Goal: Obtain resource: Obtain resource

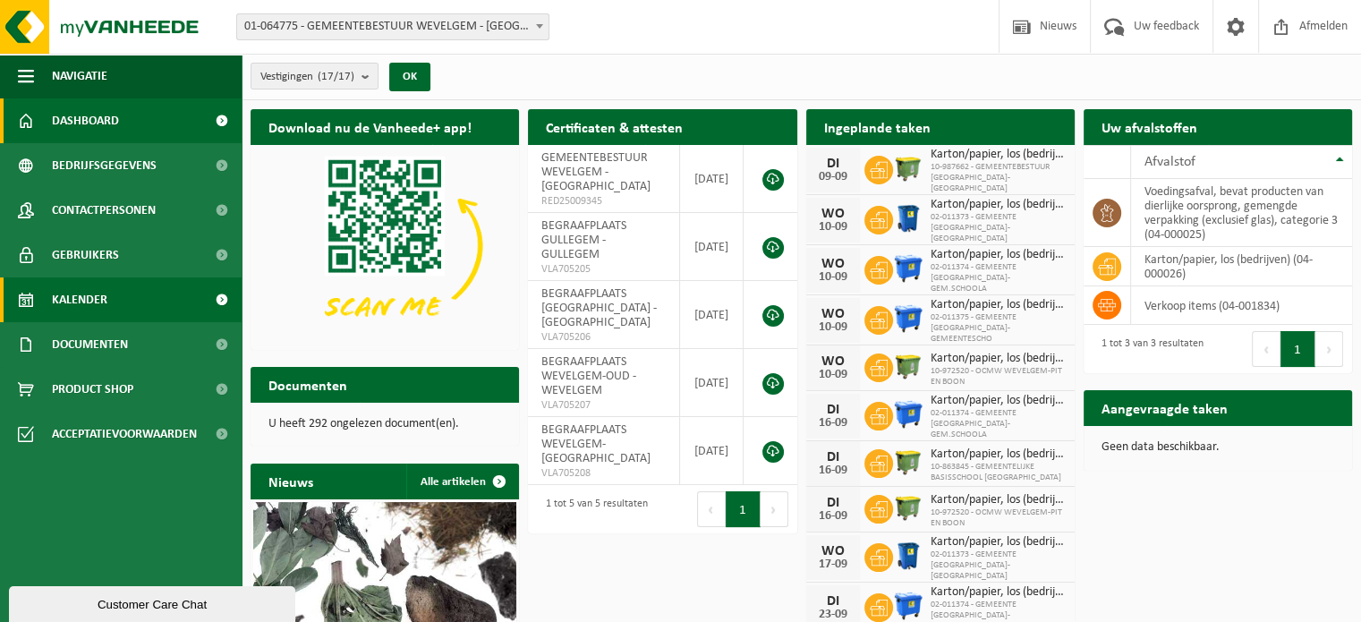
click at [212, 300] on span at bounding box center [221, 299] width 40 height 45
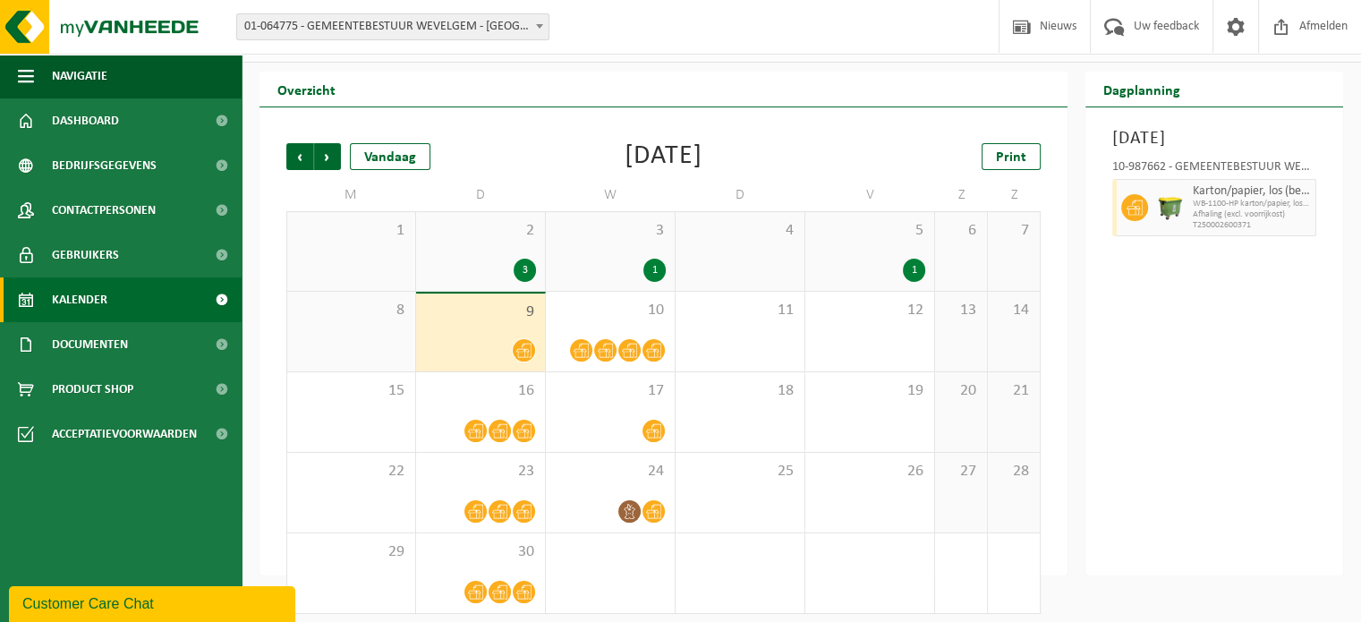
scroll to position [47, 0]
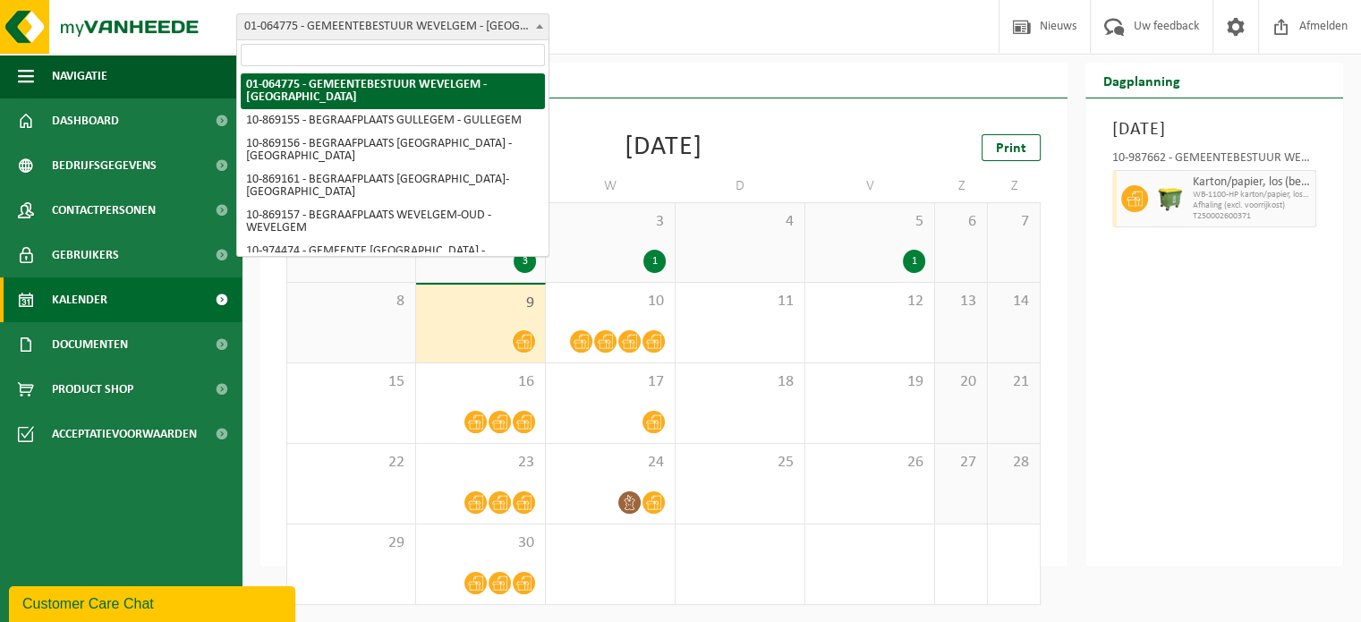
click at [539, 21] on span at bounding box center [540, 25] width 18 height 23
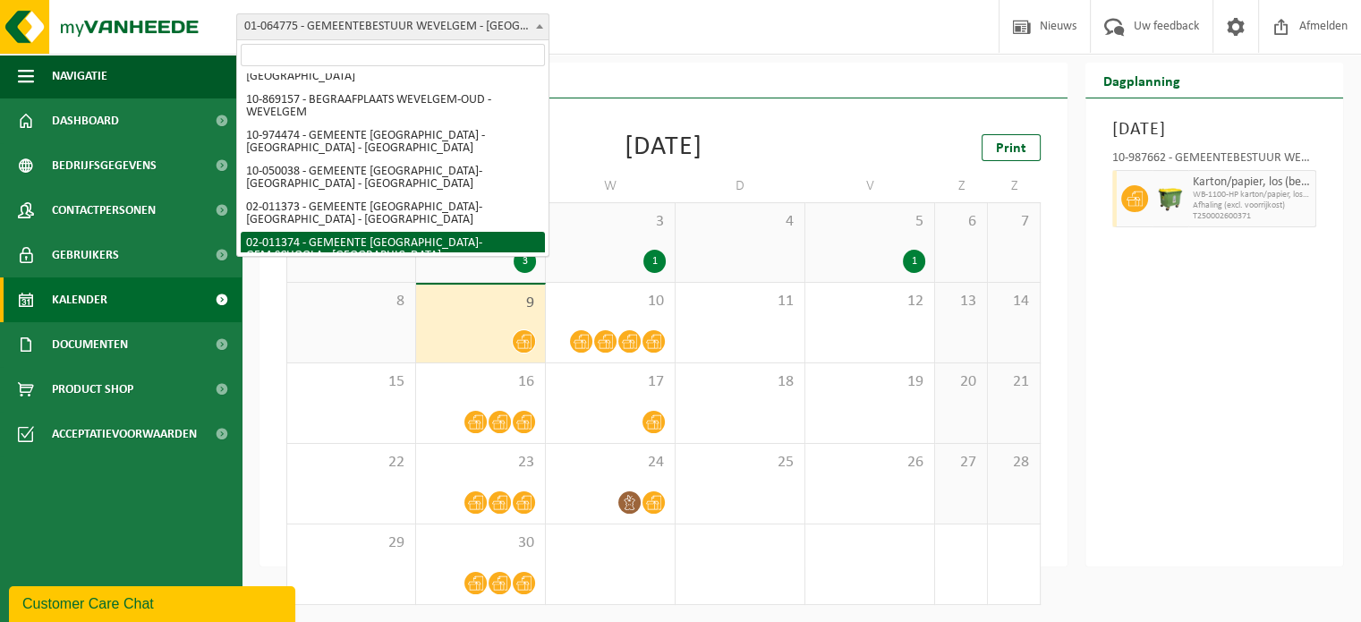
scroll to position [0, 0]
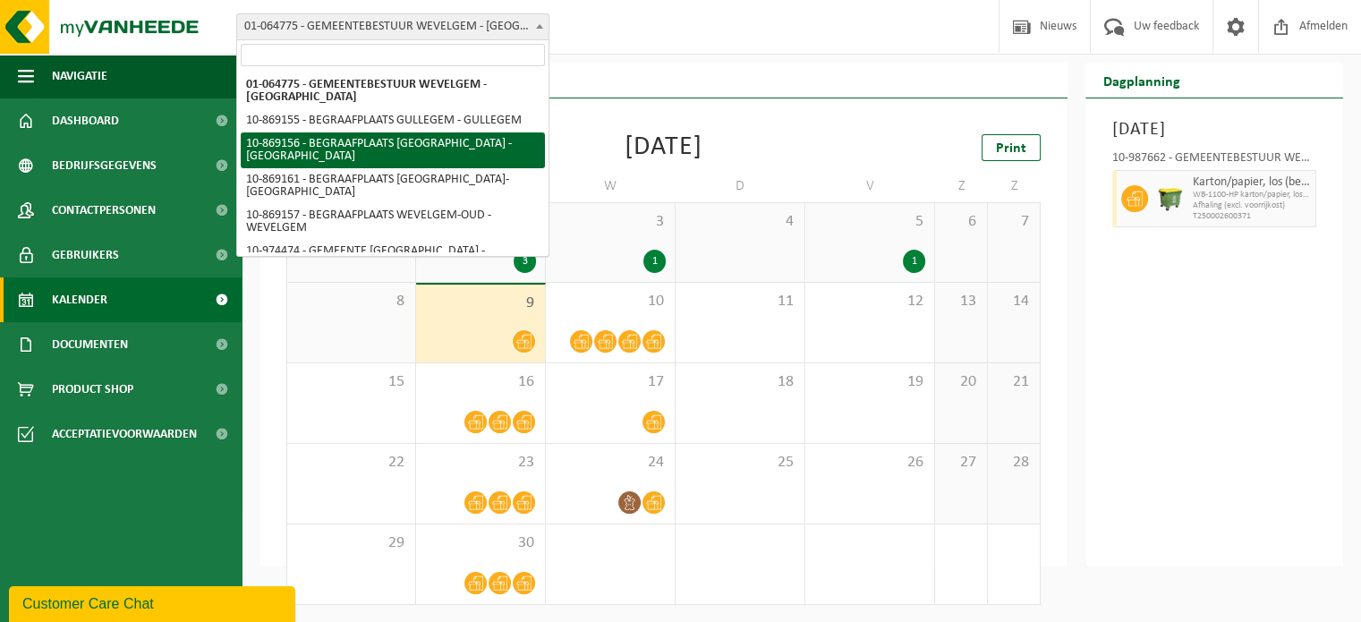
click at [580, 27] on div "Vestiging: 01-064775 - GEMEENTEBESTUUR WEVELGEM - WEVELGEM 10-869155 - BEGRAAFP…" at bounding box center [680, 27] width 1361 height 55
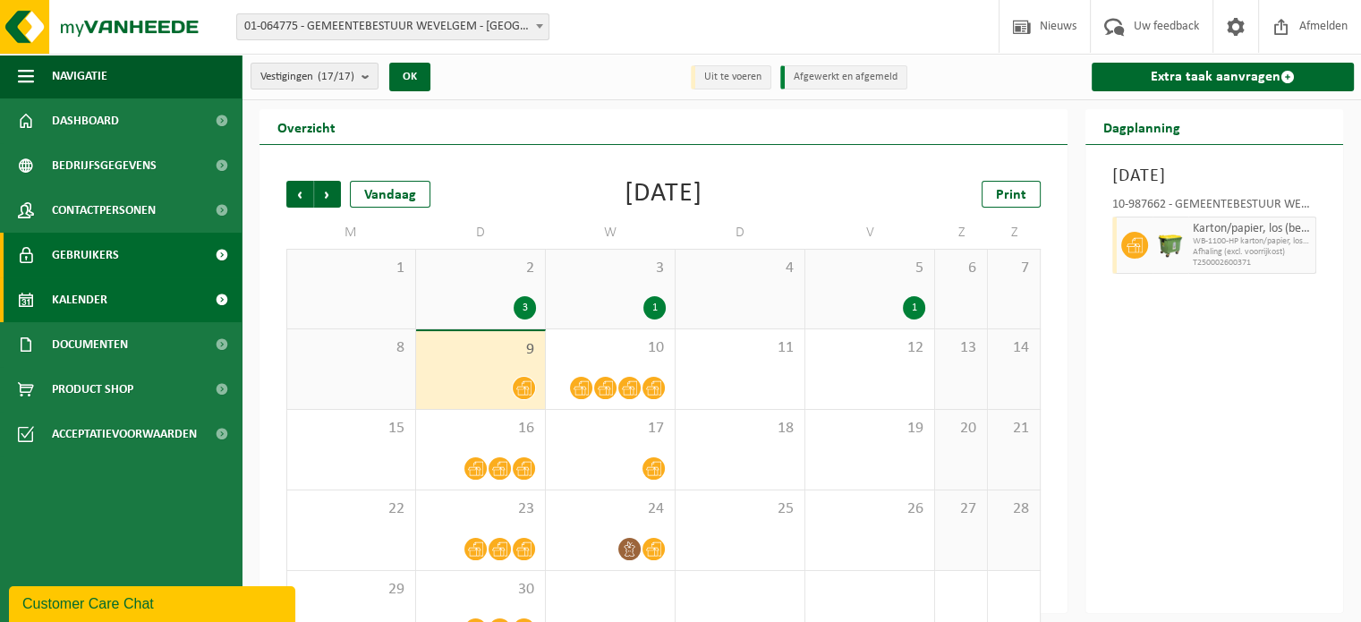
click at [157, 250] on link "Gebruikers" at bounding box center [121, 255] width 242 height 45
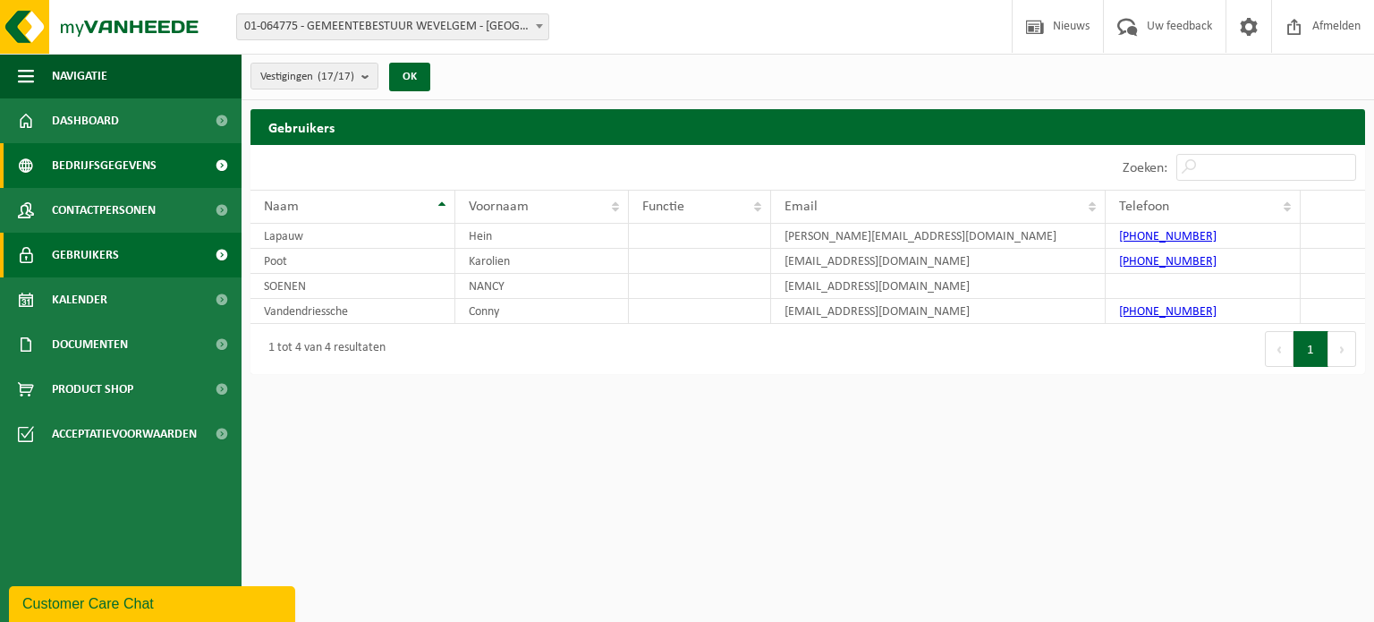
click at [154, 165] on span "Bedrijfsgegevens" at bounding box center [104, 165] width 105 height 45
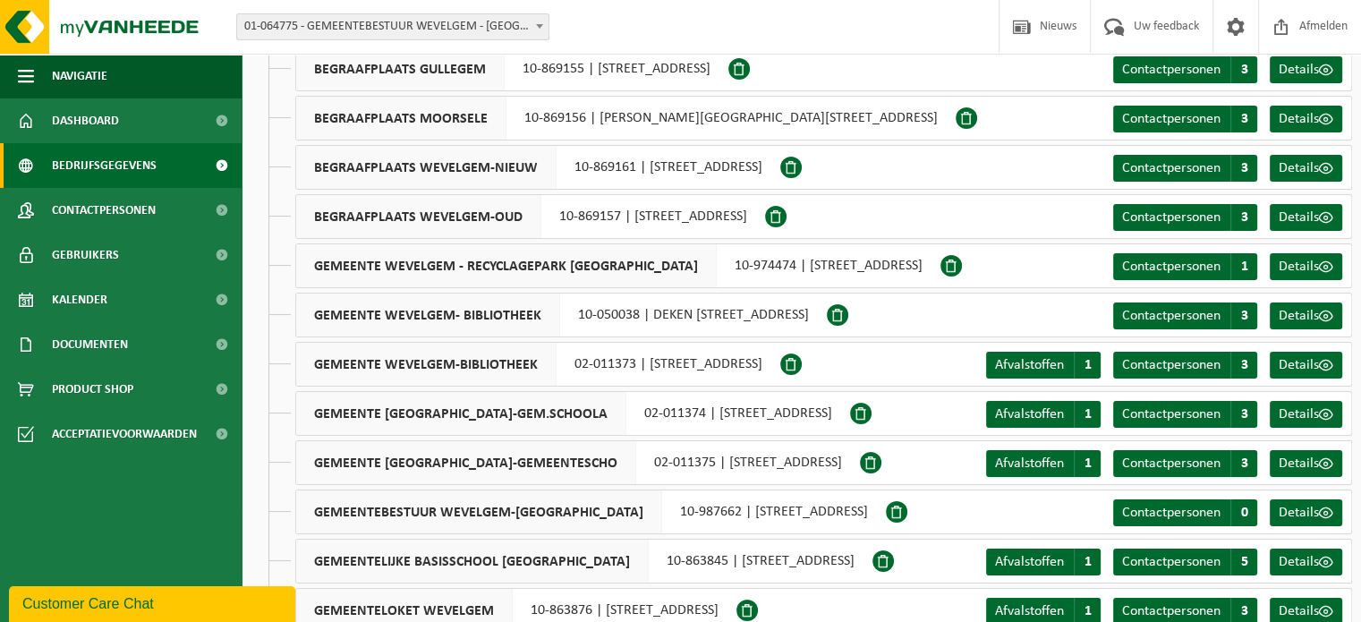
scroll to position [89, 0]
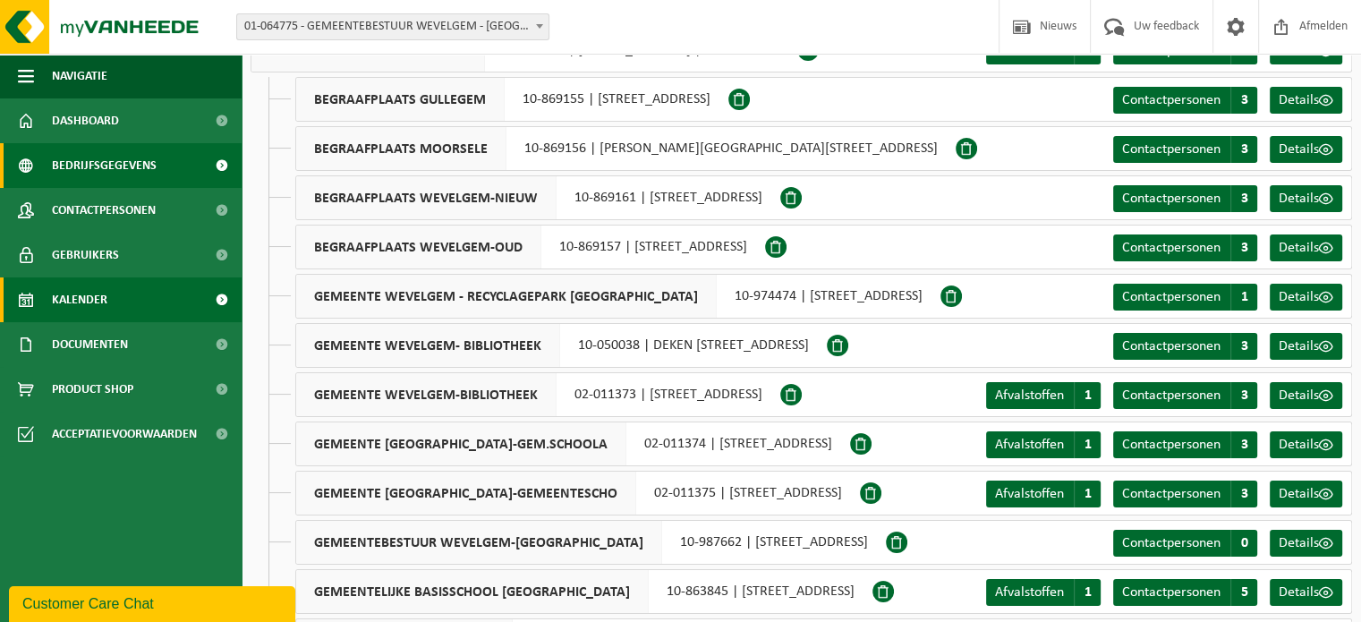
click at [223, 294] on span at bounding box center [221, 299] width 40 height 45
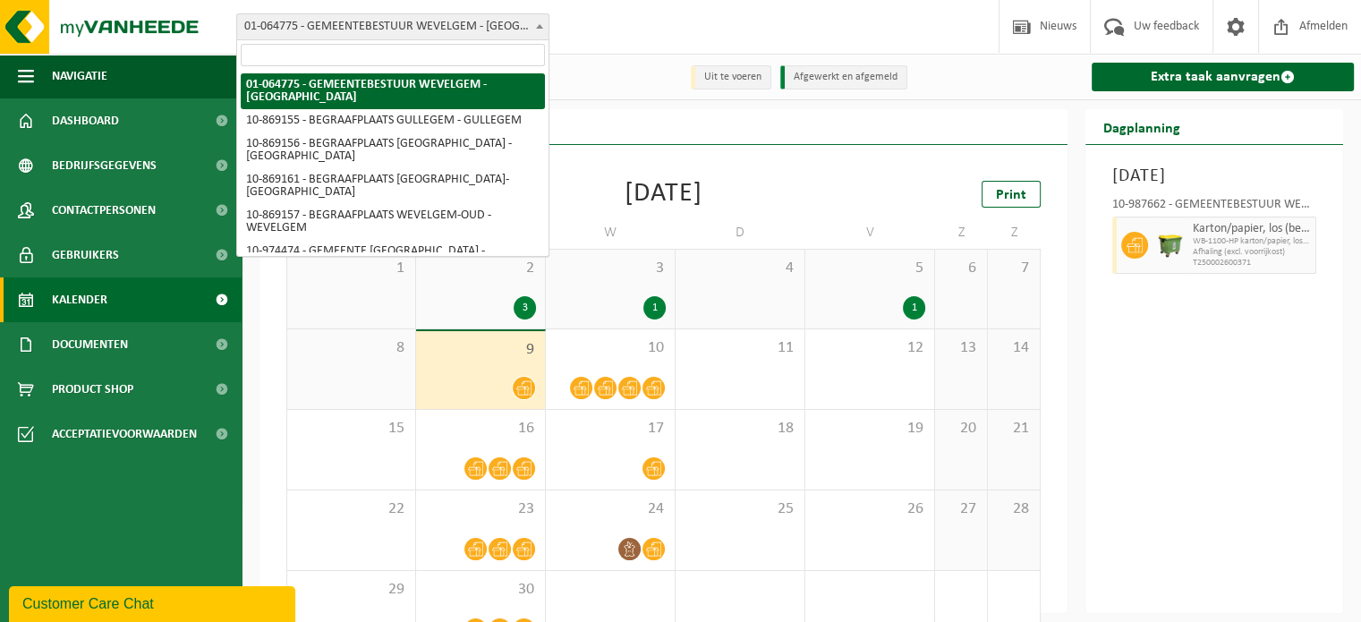
click at [544, 23] on span at bounding box center [540, 25] width 18 height 23
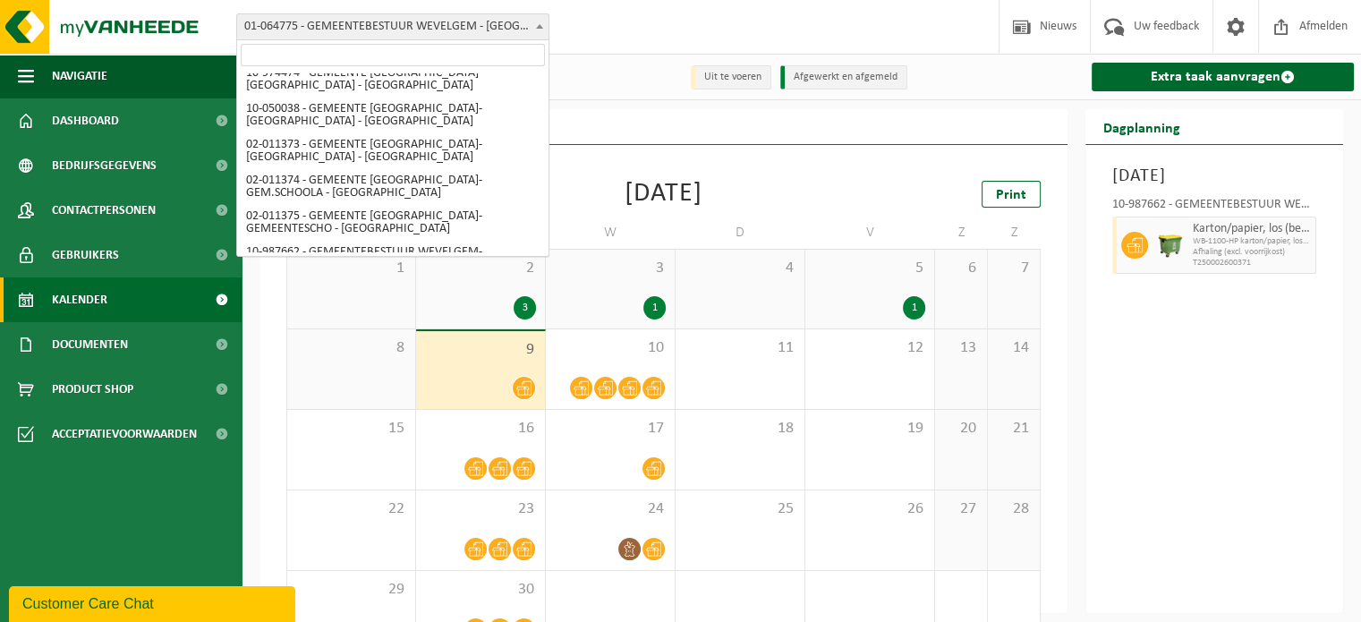
scroll to position [183, 0]
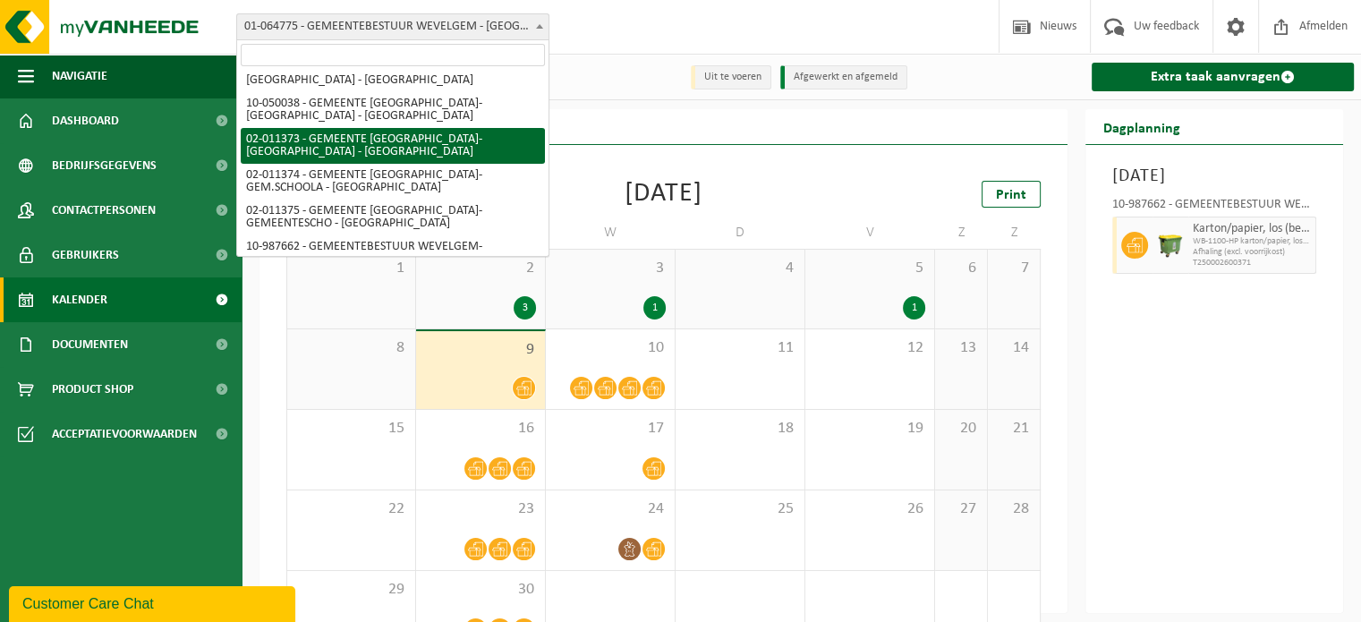
select select "14037"
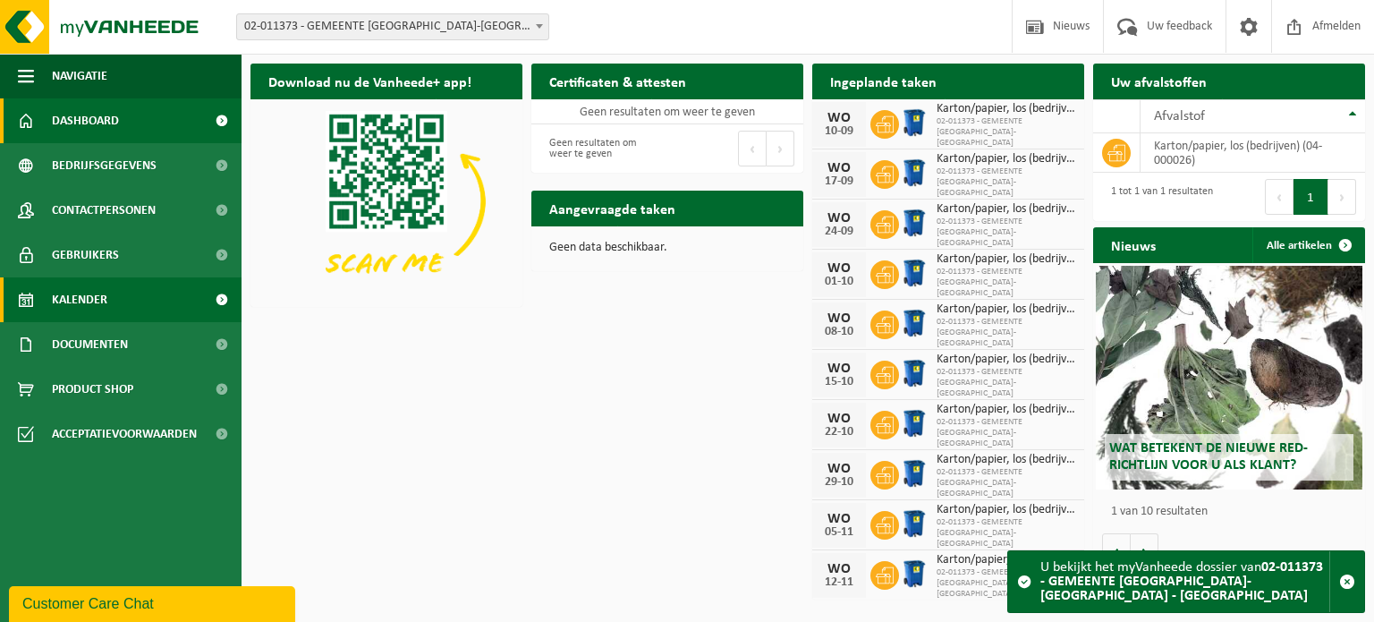
click at [132, 303] on link "Kalender" at bounding box center [121, 299] width 242 height 45
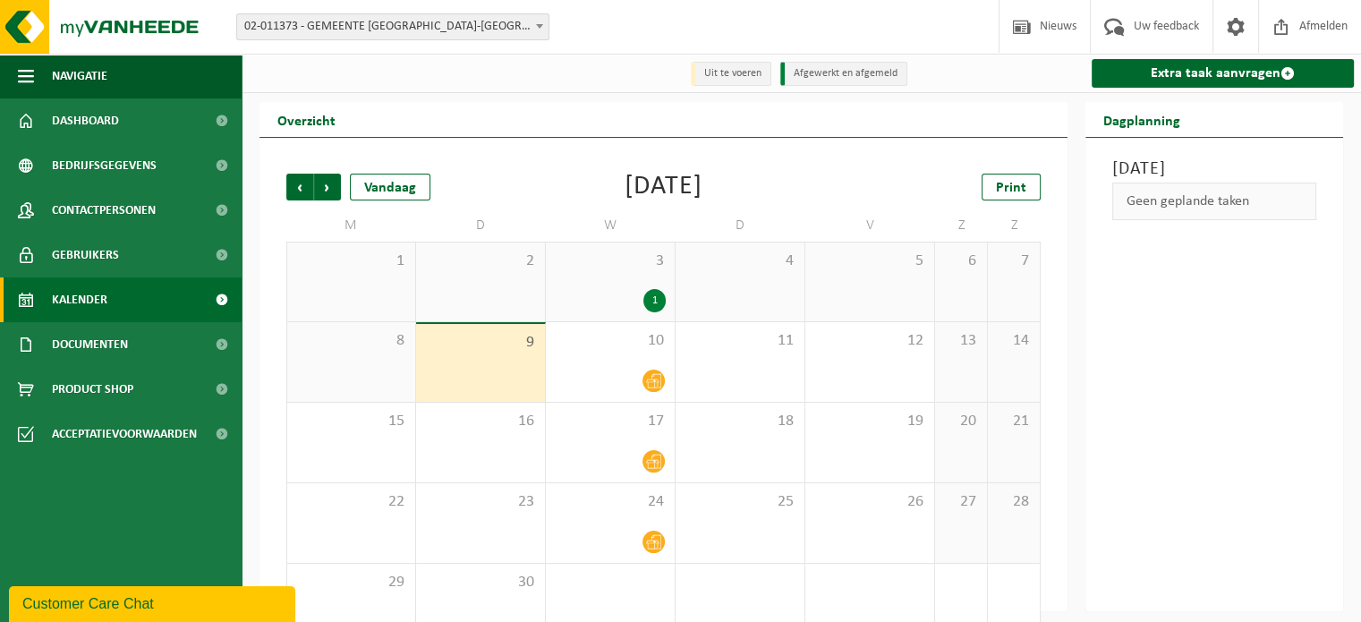
scroll to position [41, 0]
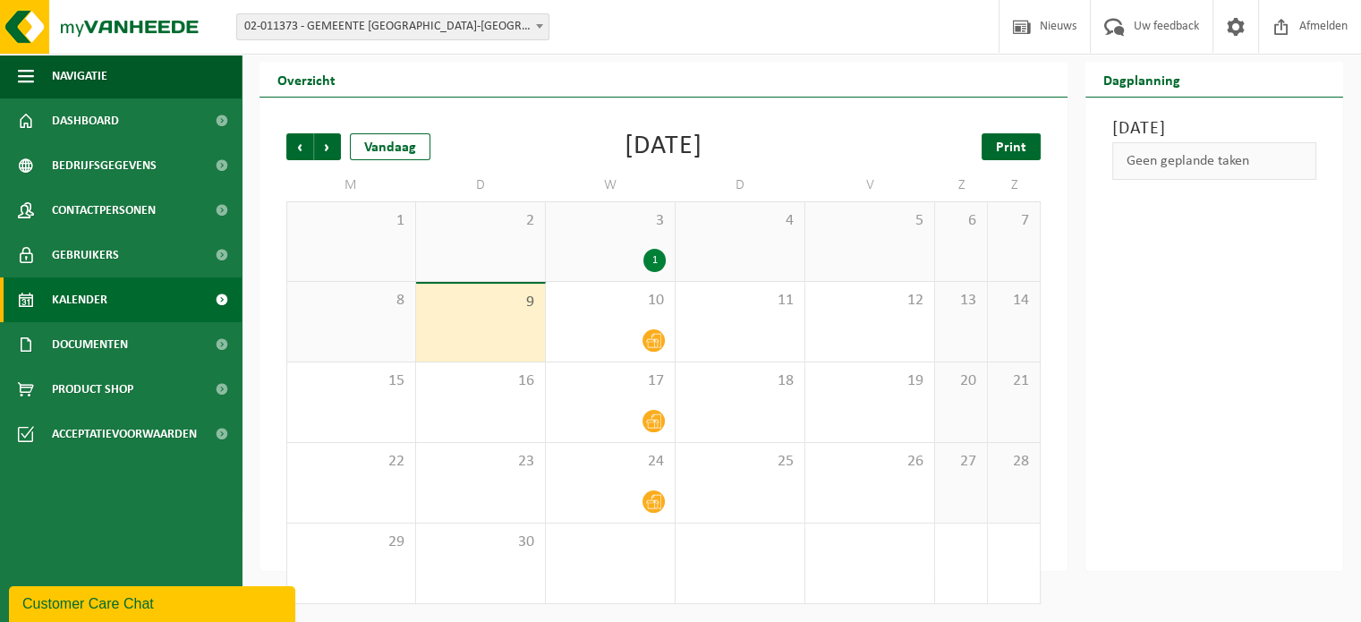
click at [1023, 140] on span "Print" at bounding box center [1011, 147] width 30 height 14
click at [328, 144] on span "Volgende" at bounding box center [327, 146] width 27 height 27
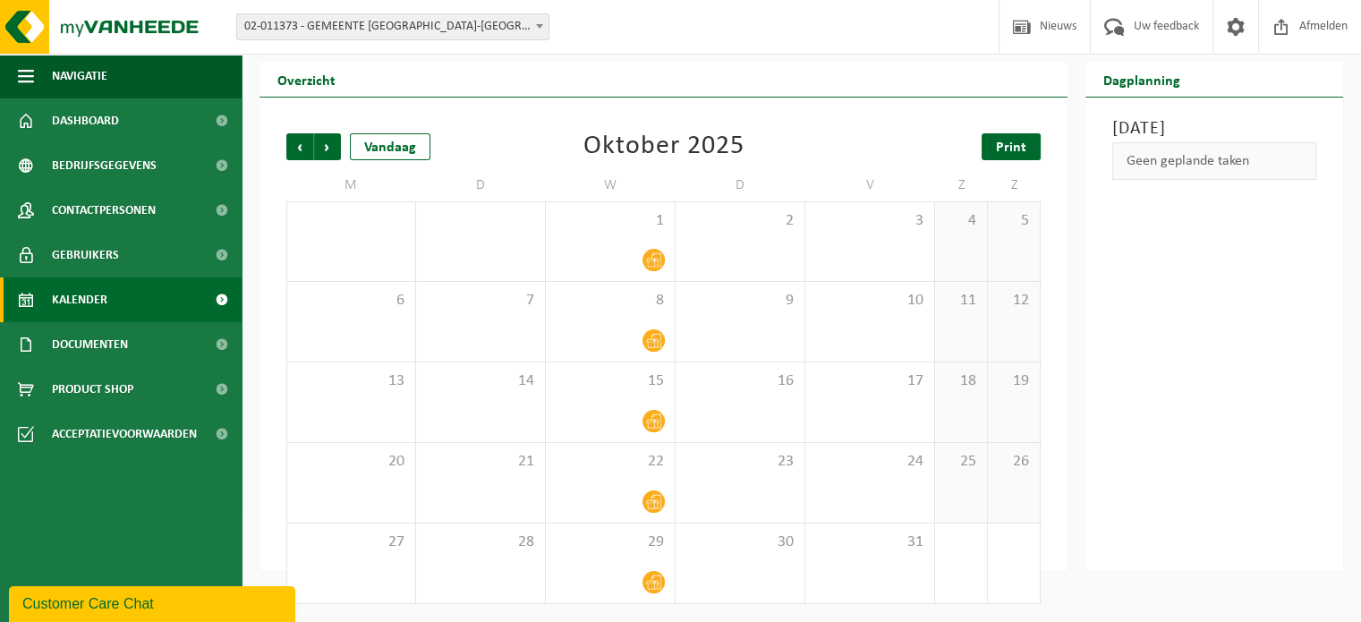
click at [1017, 140] on span "Print" at bounding box center [1011, 147] width 30 height 14
click at [329, 142] on span "Volgende" at bounding box center [327, 146] width 27 height 27
click at [1006, 141] on span "Print" at bounding box center [1011, 147] width 30 height 14
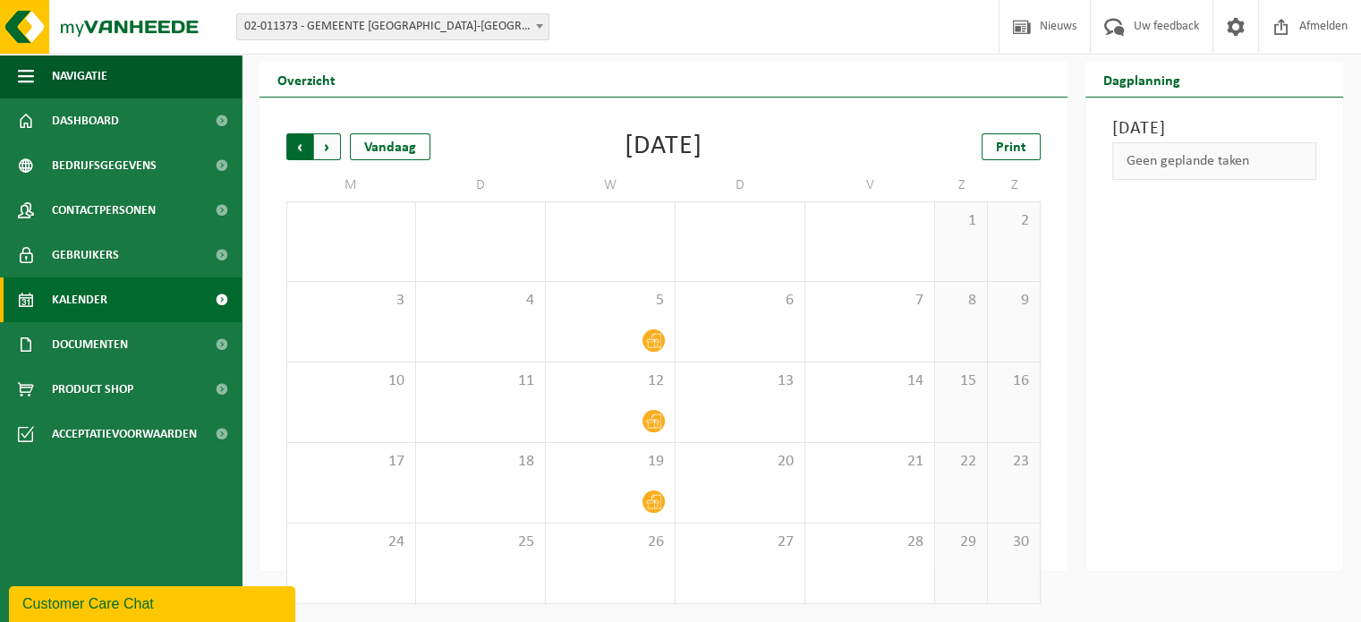
click at [331, 149] on span "Volgende" at bounding box center [327, 146] width 27 height 27
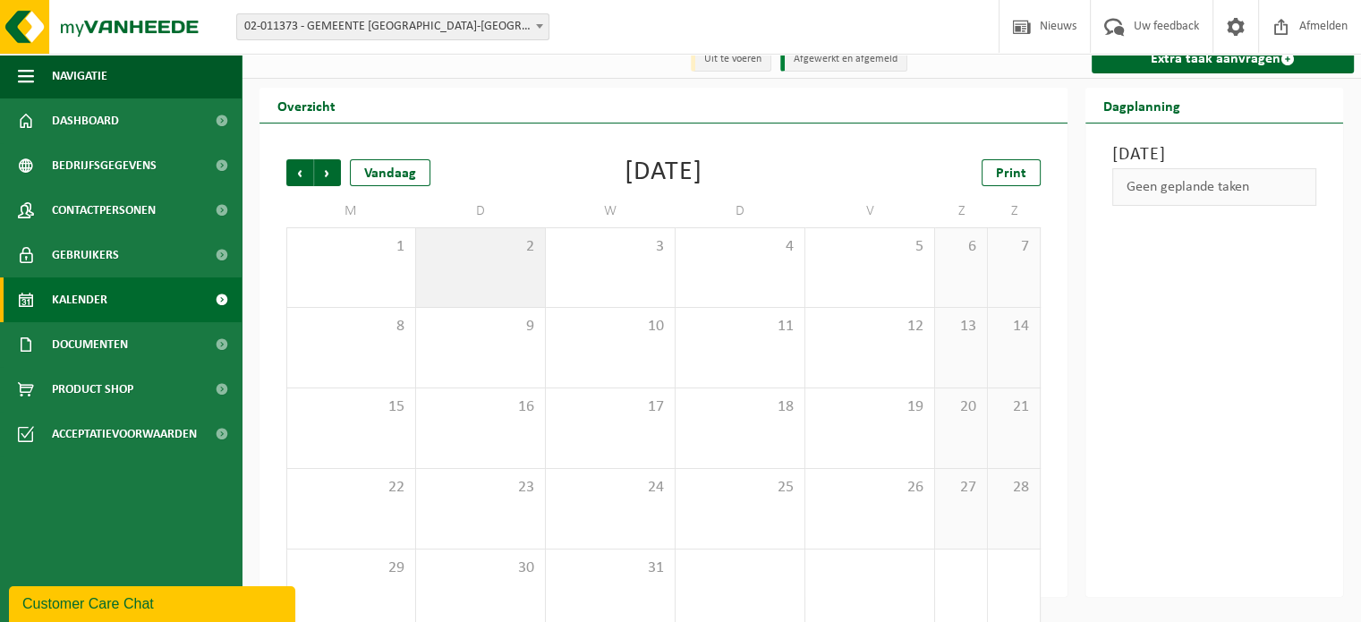
scroll to position [0, 0]
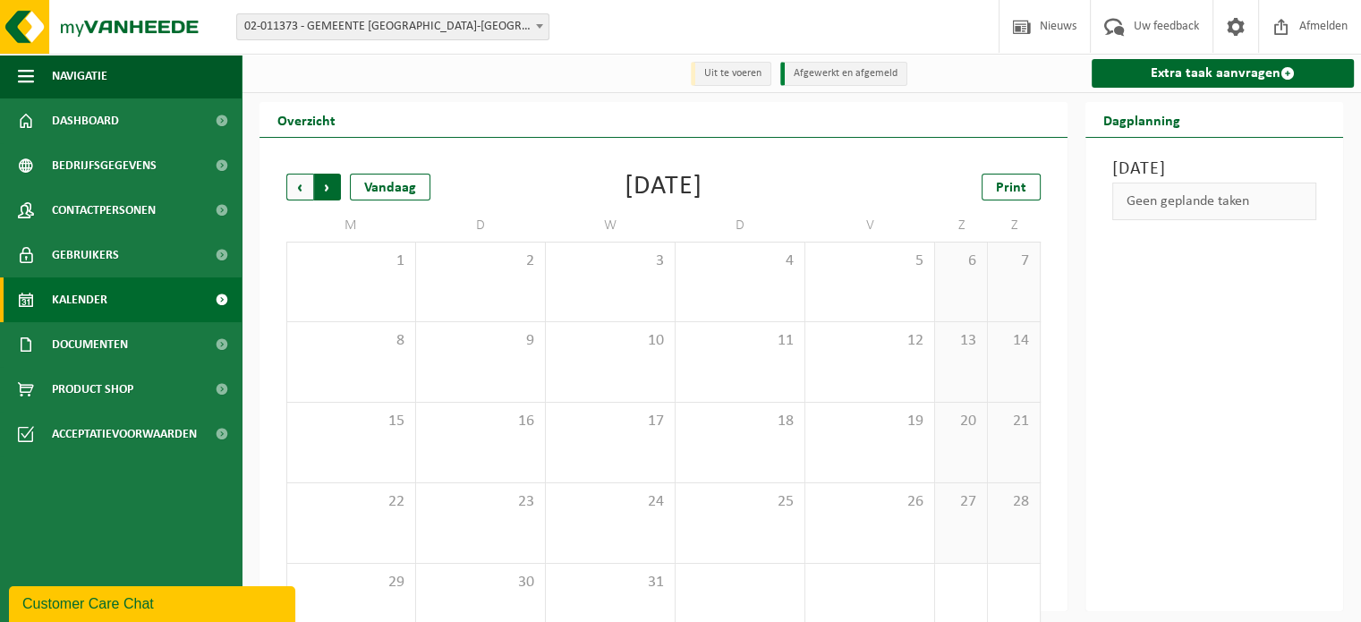
click at [297, 187] on span "Vorige" at bounding box center [299, 187] width 27 height 27
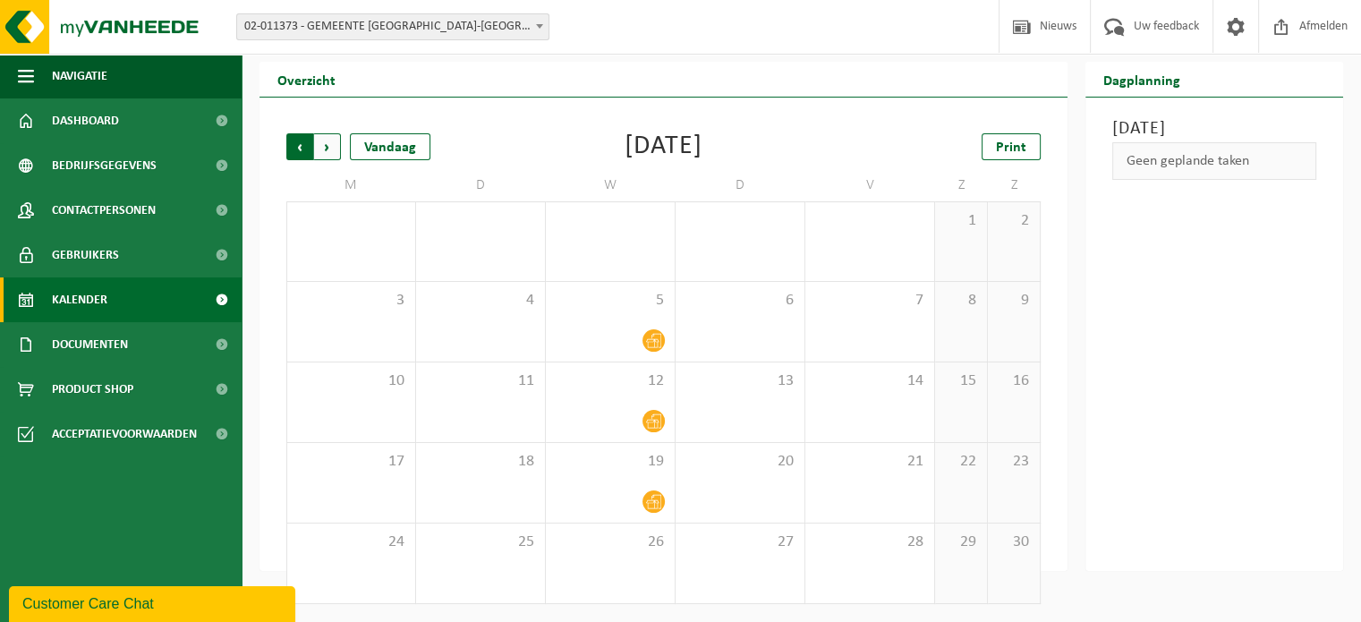
click at [327, 139] on span "Volgende" at bounding box center [327, 146] width 27 height 27
click at [298, 140] on span "Vorige" at bounding box center [299, 146] width 27 height 27
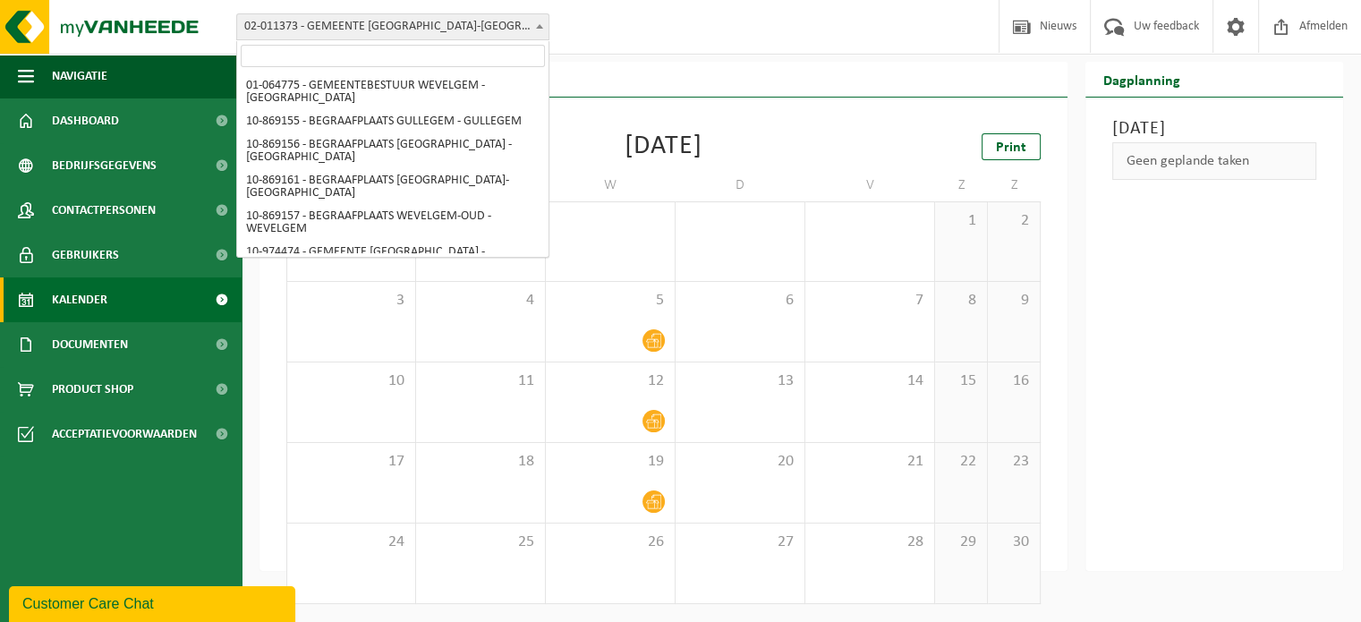
click at [543, 24] on span at bounding box center [540, 25] width 18 height 23
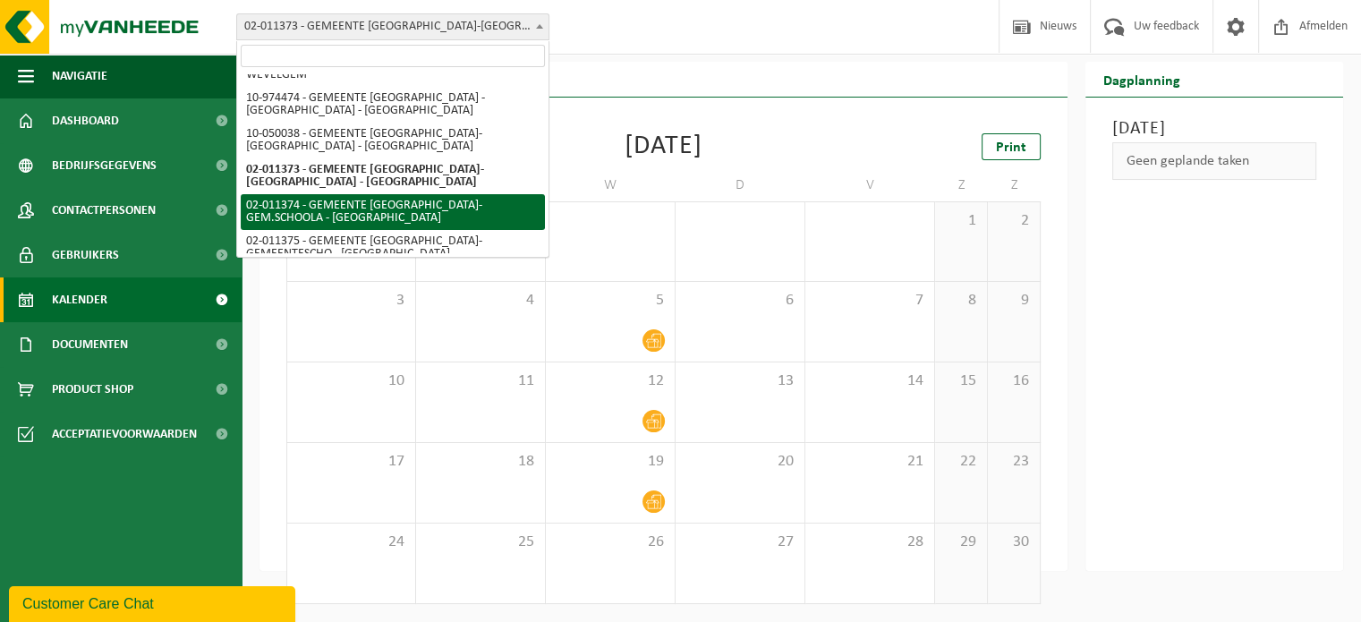
select select "14038"
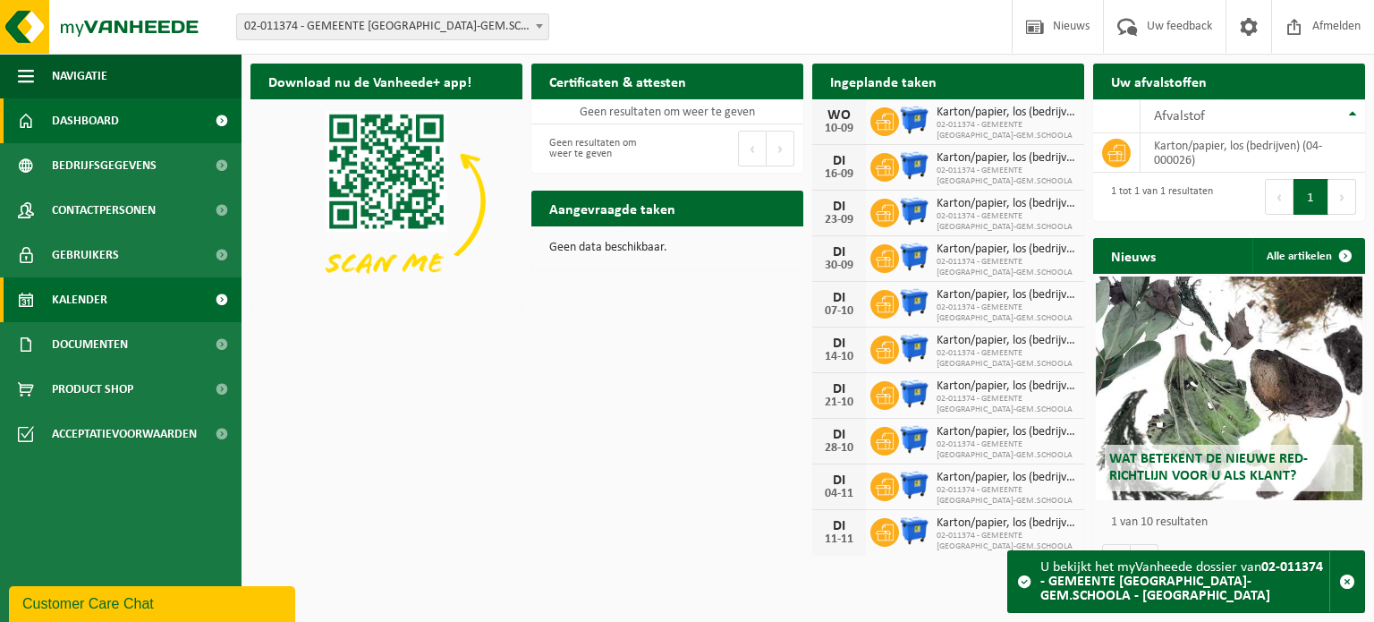
click at [92, 297] on span "Kalender" at bounding box center [79, 299] width 55 height 45
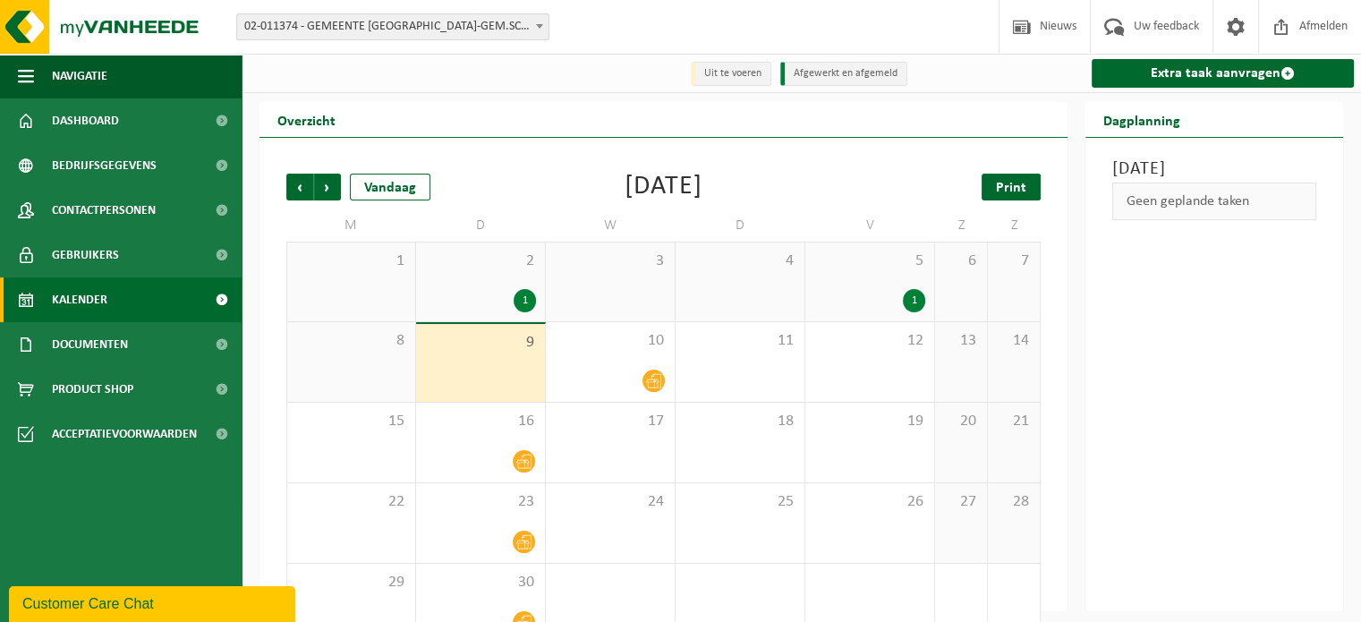
click at [1006, 186] on span "Print" at bounding box center [1011, 188] width 30 height 14
click at [319, 185] on span "Volgende" at bounding box center [327, 187] width 27 height 27
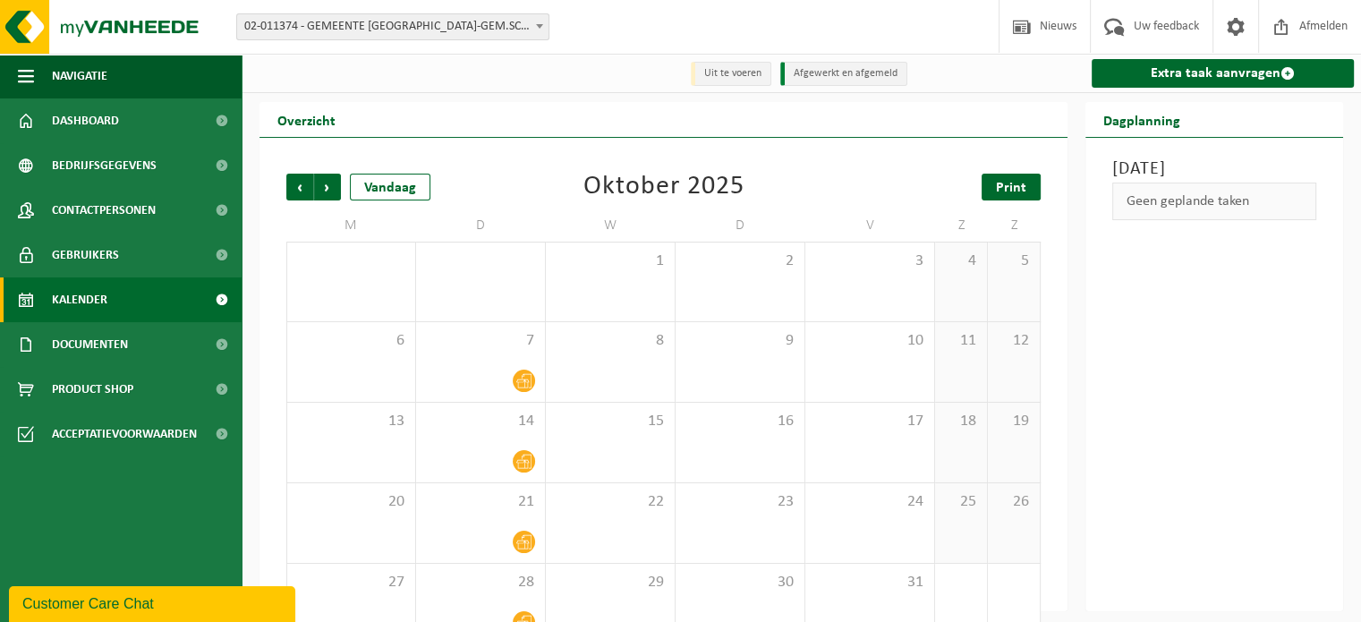
click at [1007, 192] on span "Print" at bounding box center [1011, 188] width 30 height 14
click at [328, 186] on span "Volgende" at bounding box center [327, 187] width 27 height 27
click at [1016, 186] on span "Print" at bounding box center [1011, 188] width 30 height 14
click at [543, 23] on span at bounding box center [540, 25] width 18 height 23
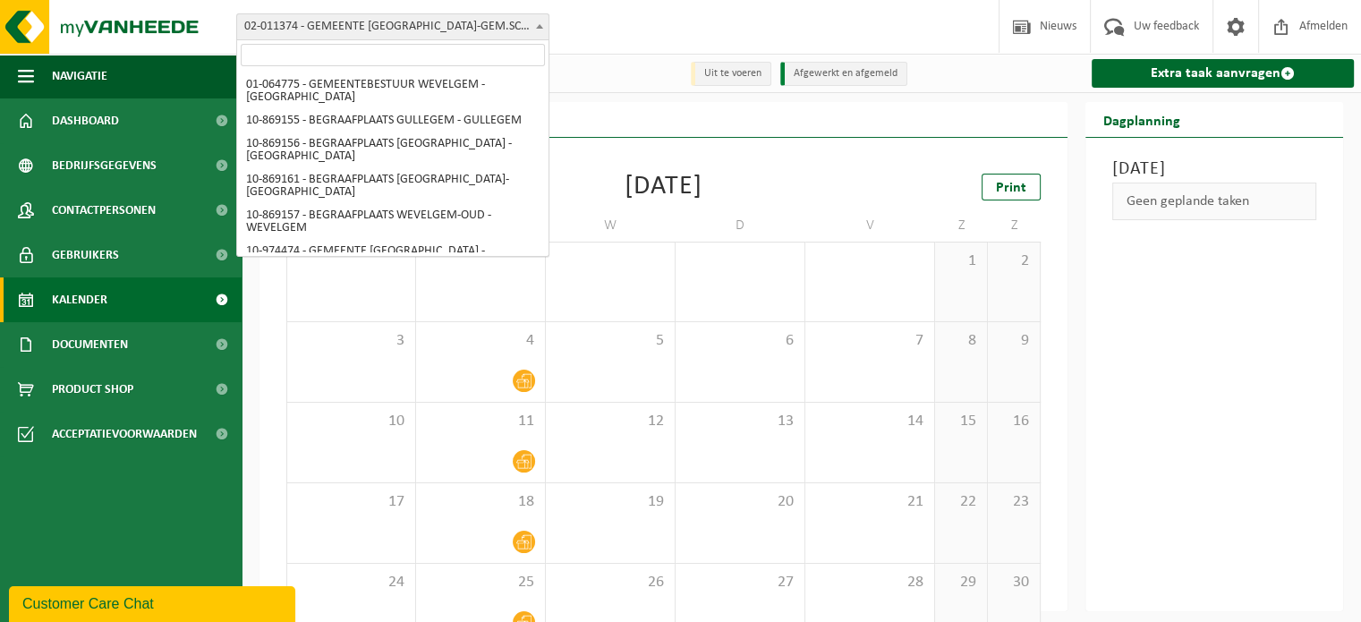
scroll to position [190, 0]
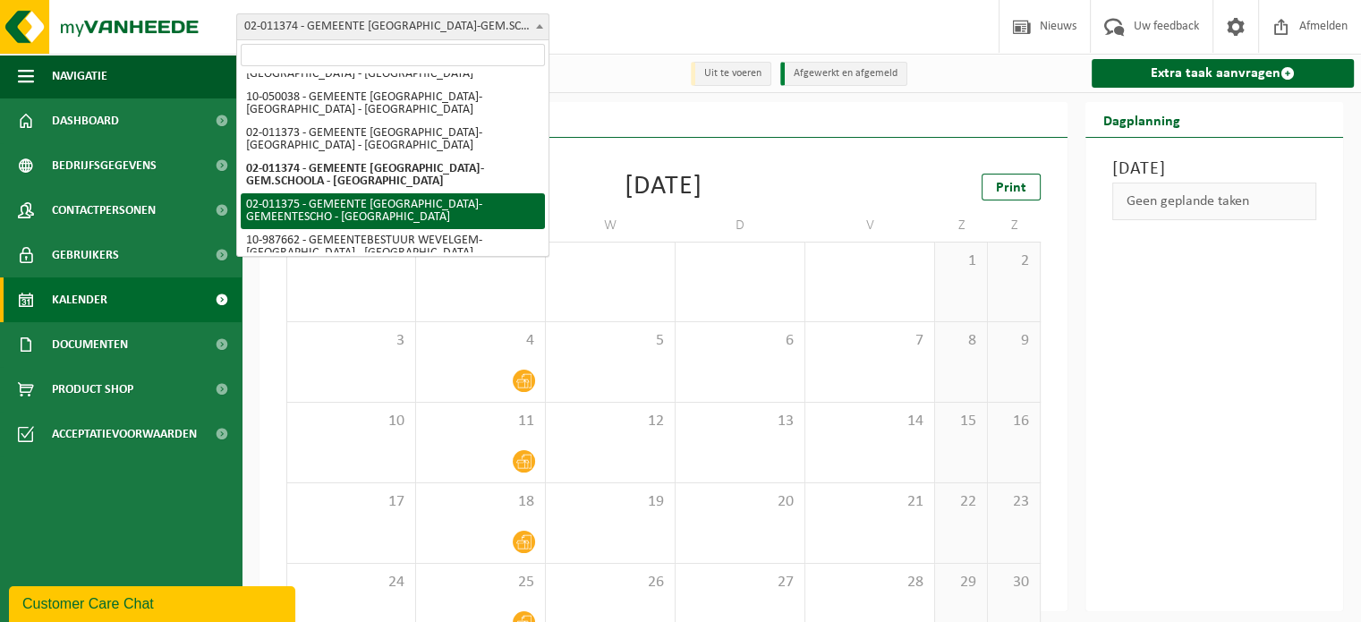
select select "14039"
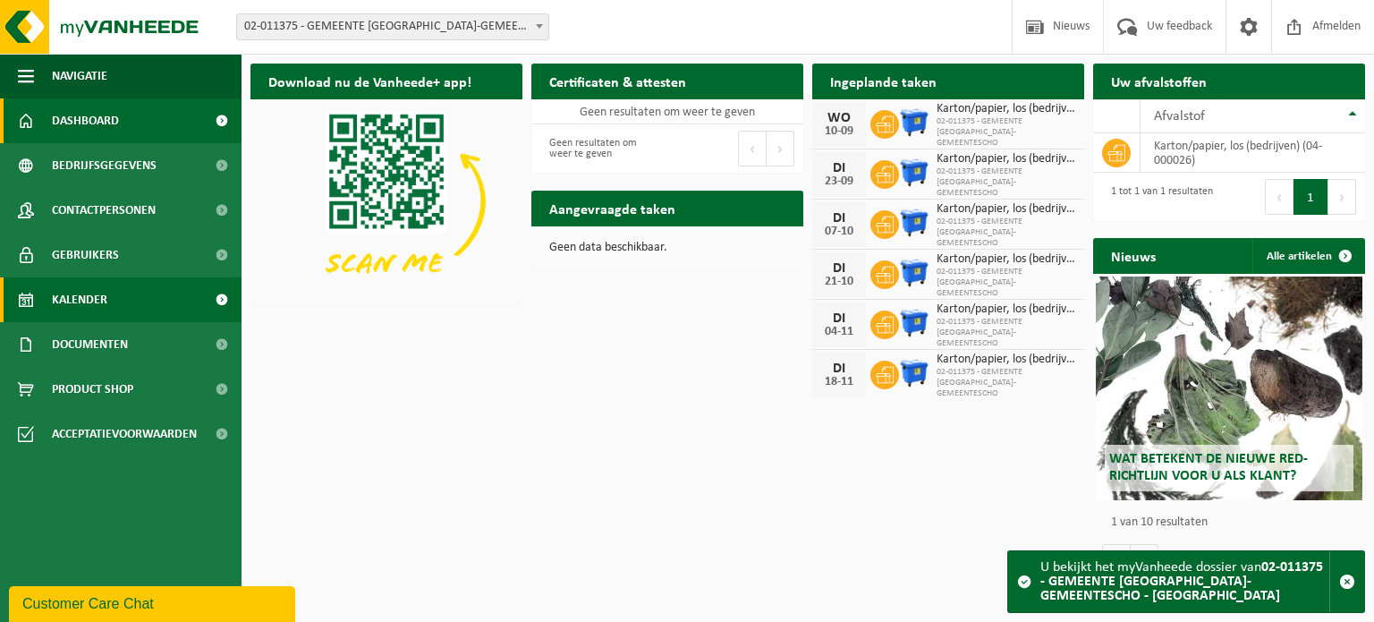
click at [102, 295] on span "Kalender" at bounding box center [79, 299] width 55 height 45
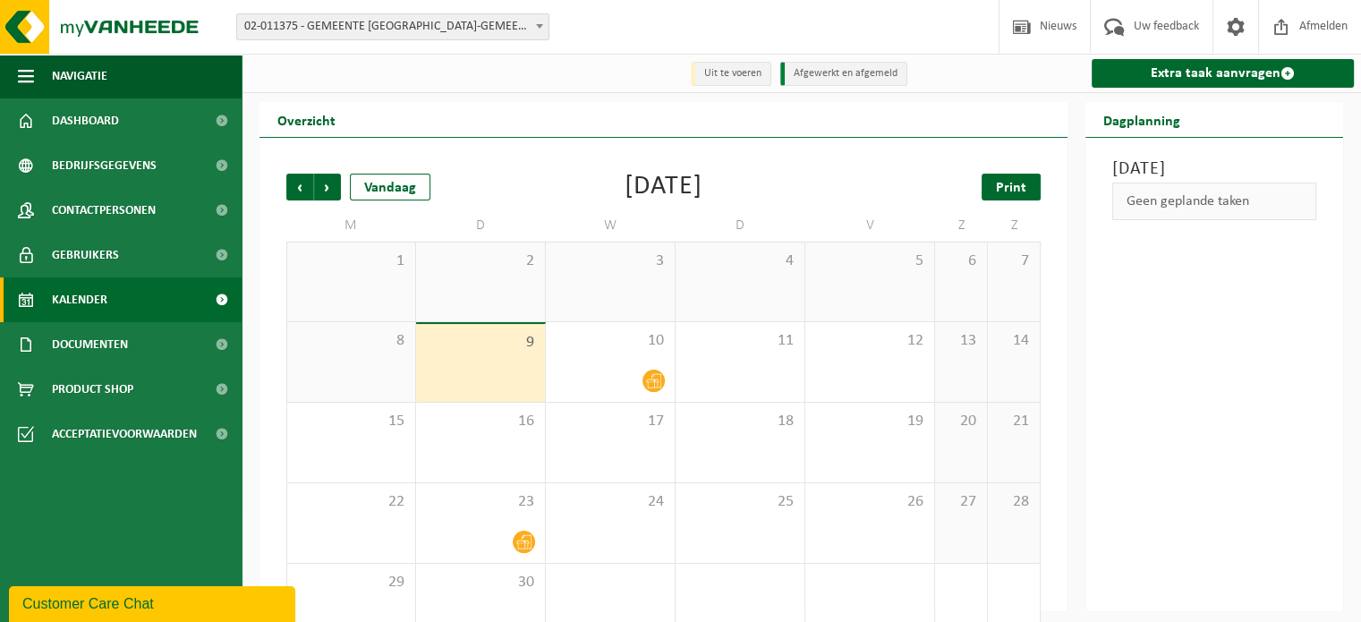
click at [1009, 184] on span "Print" at bounding box center [1011, 188] width 30 height 14
click at [333, 185] on span "Volgende" at bounding box center [327, 187] width 27 height 27
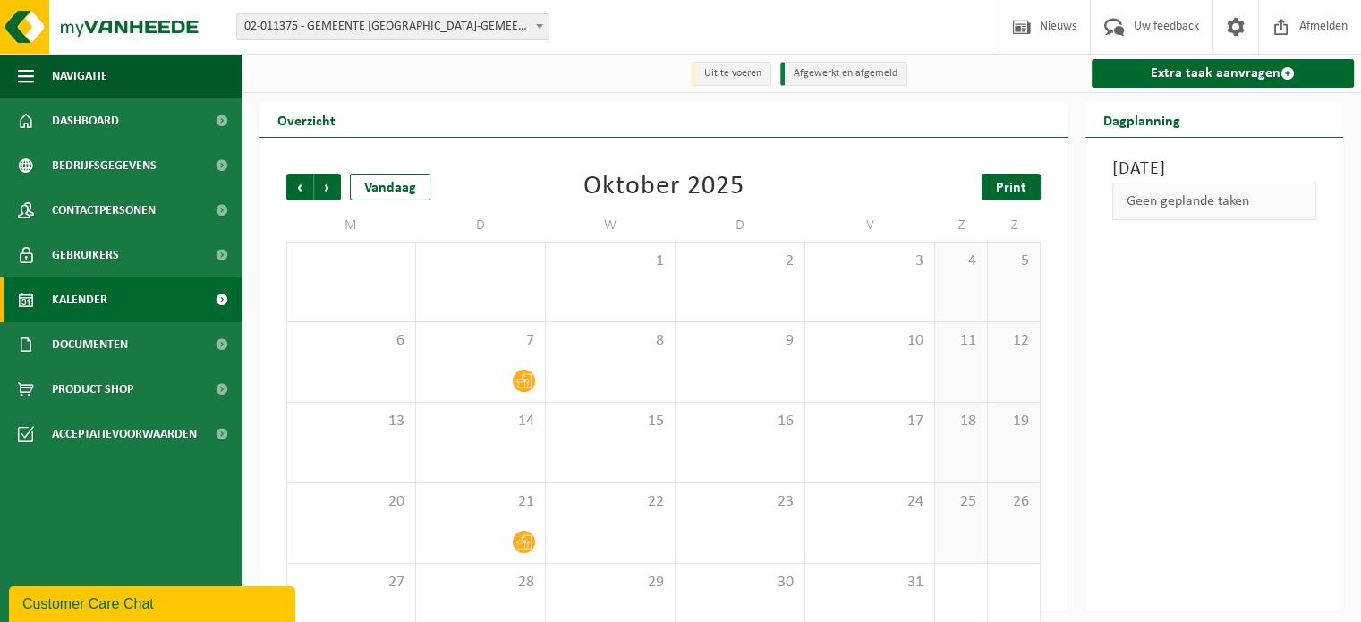
click at [993, 200] on link "Print" at bounding box center [1011, 187] width 59 height 27
click at [336, 183] on span "Volgende" at bounding box center [327, 187] width 27 height 27
click at [1022, 188] on span "Print" at bounding box center [1011, 188] width 30 height 14
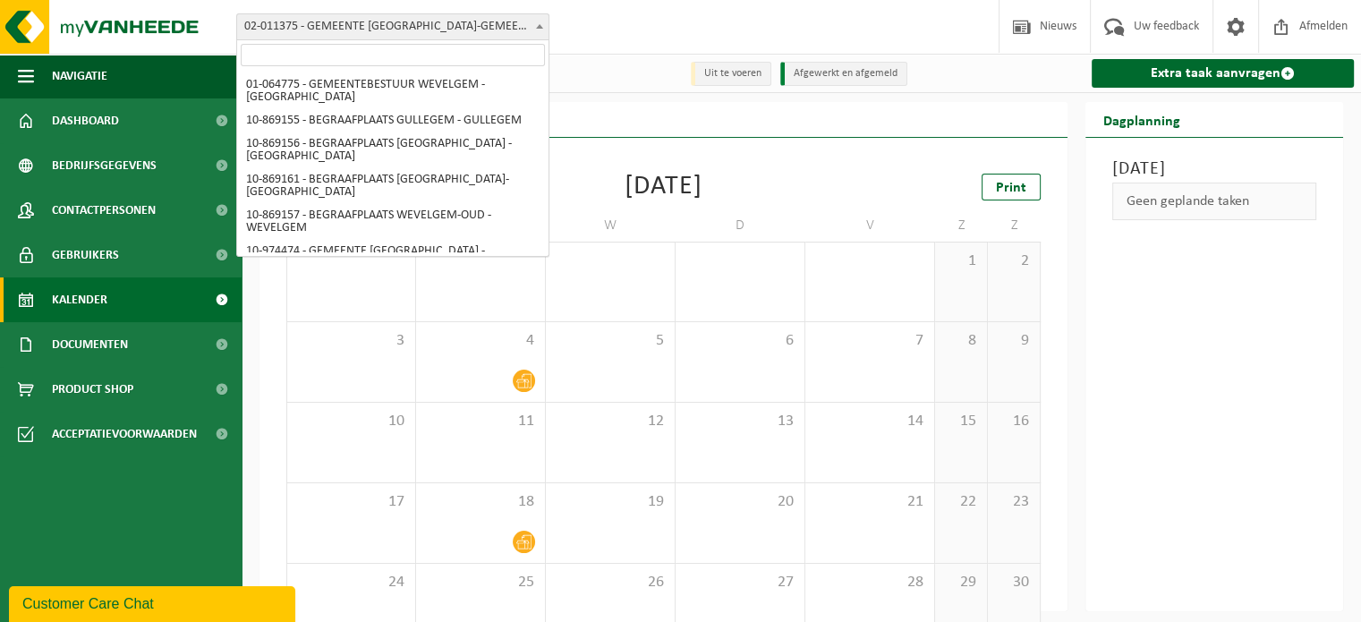
click at [544, 21] on span at bounding box center [540, 25] width 18 height 23
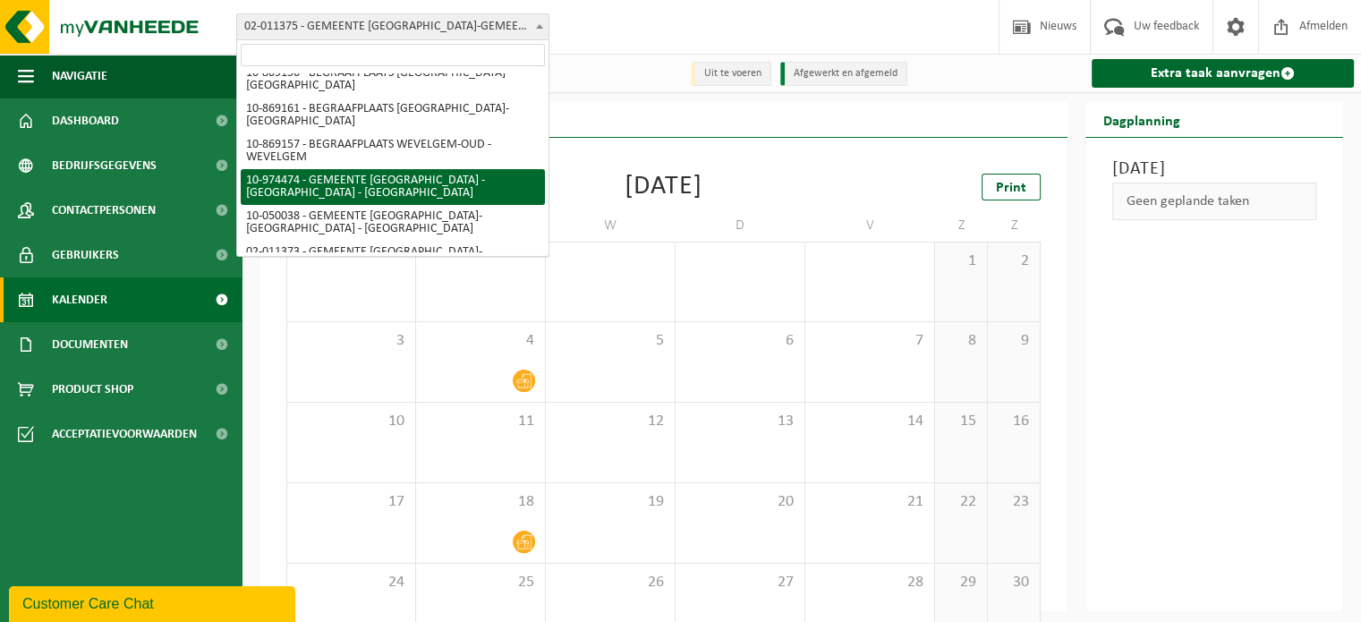
scroll to position [72, 0]
click at [555, 240] on td "W" at bounding box center [611, 225] width 130 height 32
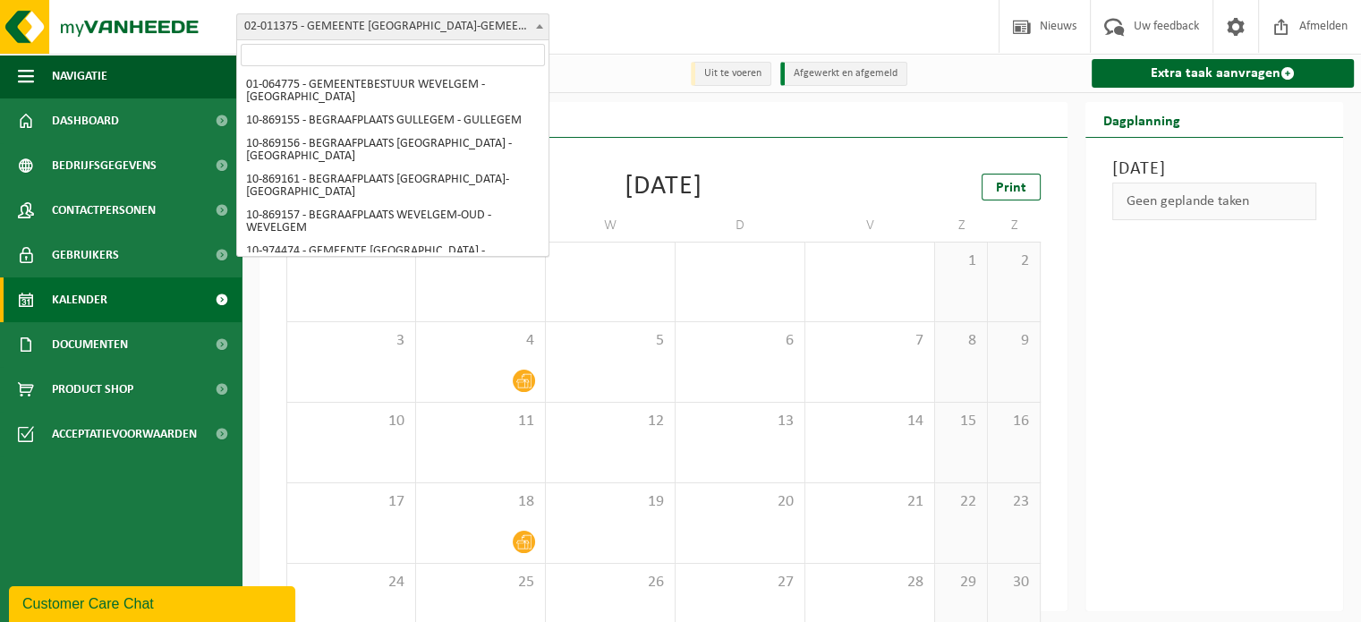
click at [543, 23] on span at bounding box center [540, 25] width 18 height 23
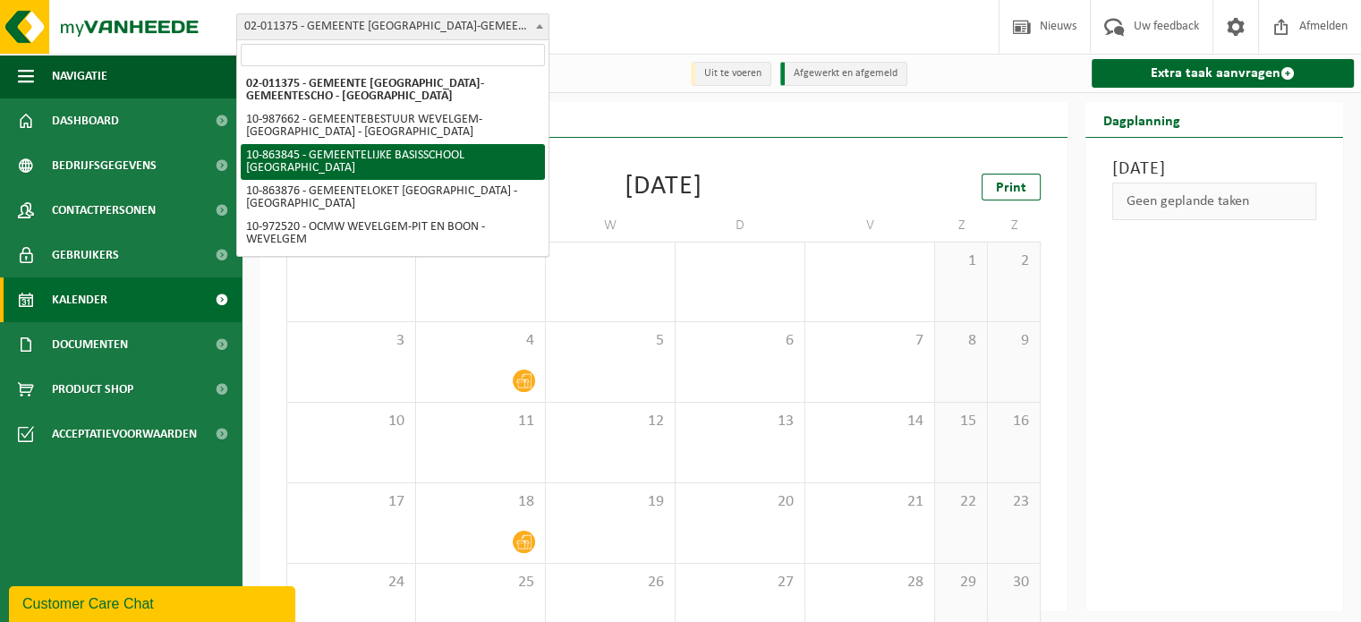
scroll to position [290, 0]
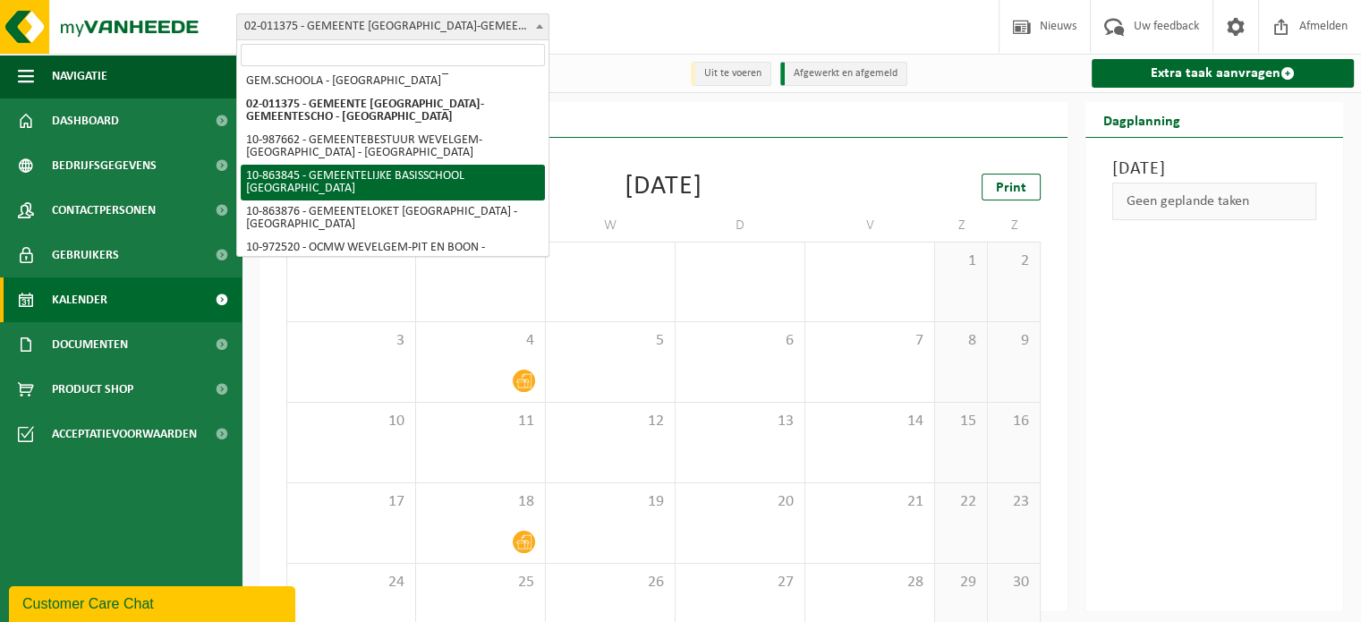
select select "101768"
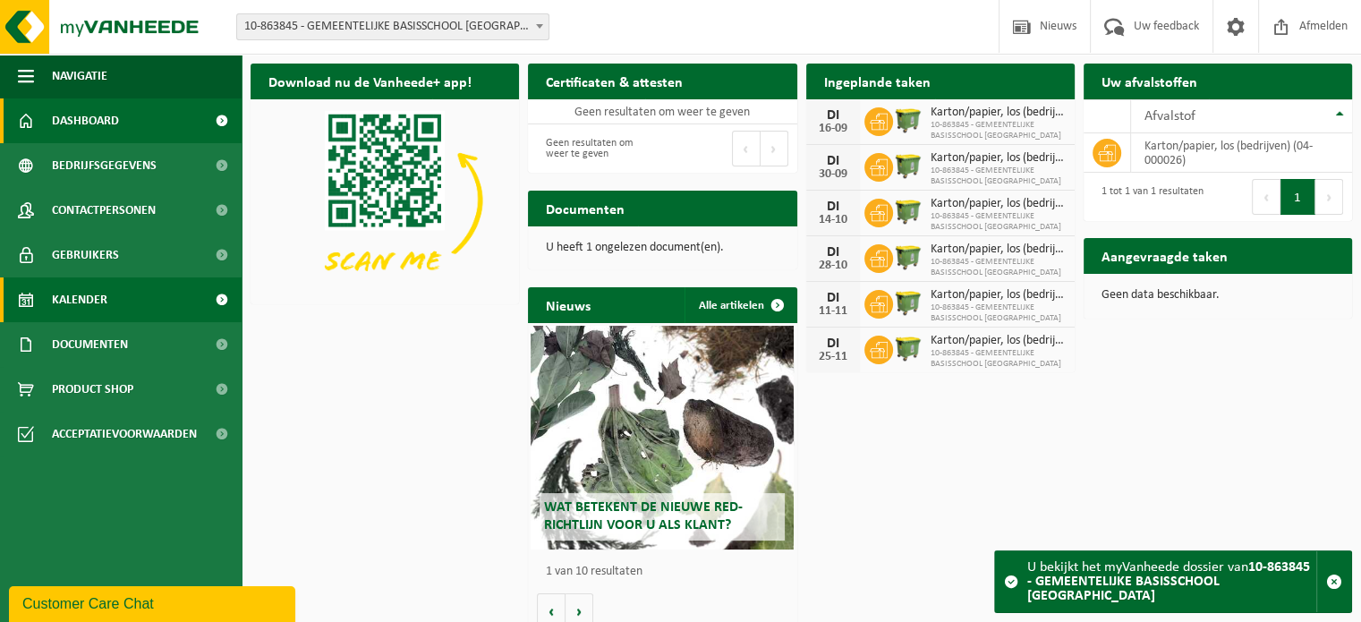
click at [100, 303] on span "Kalender" at bounding box center [79, 299] width 55 height 45
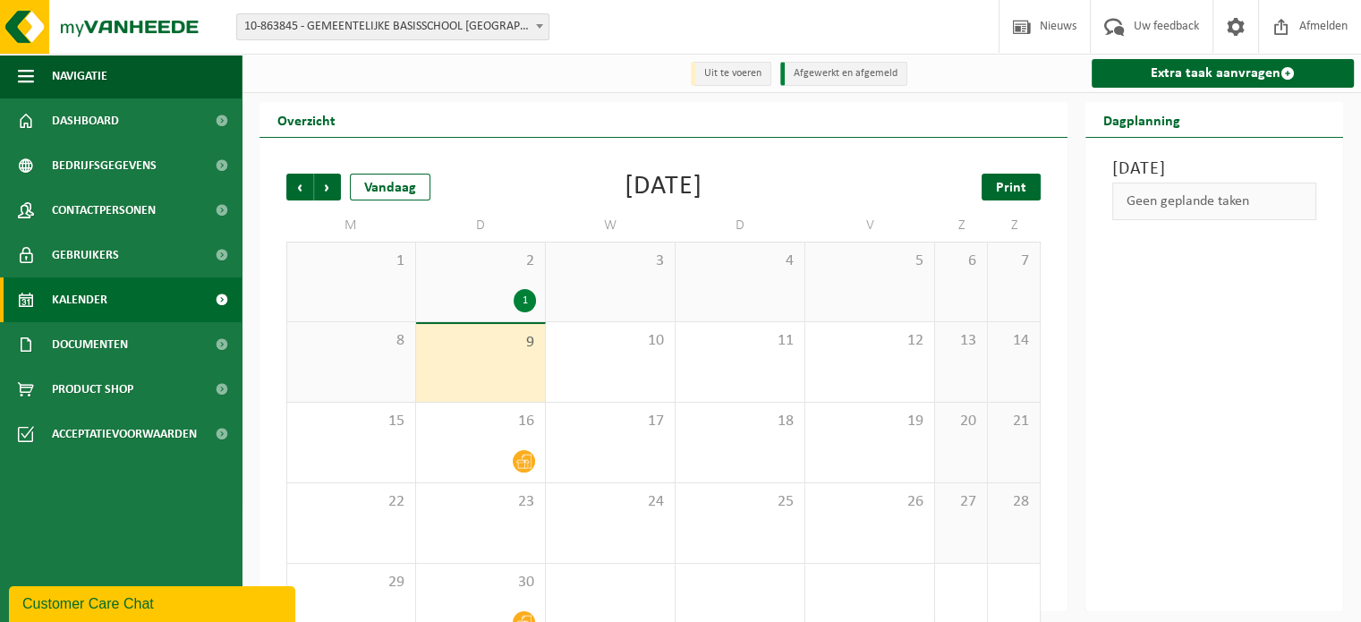
click at [1009, 183] on span "Print" at bounding box center [1011, 188] width 30 height 14
click at [326, 185] on span "Volgende" at bounding box center [327, 187] width 27 height 27
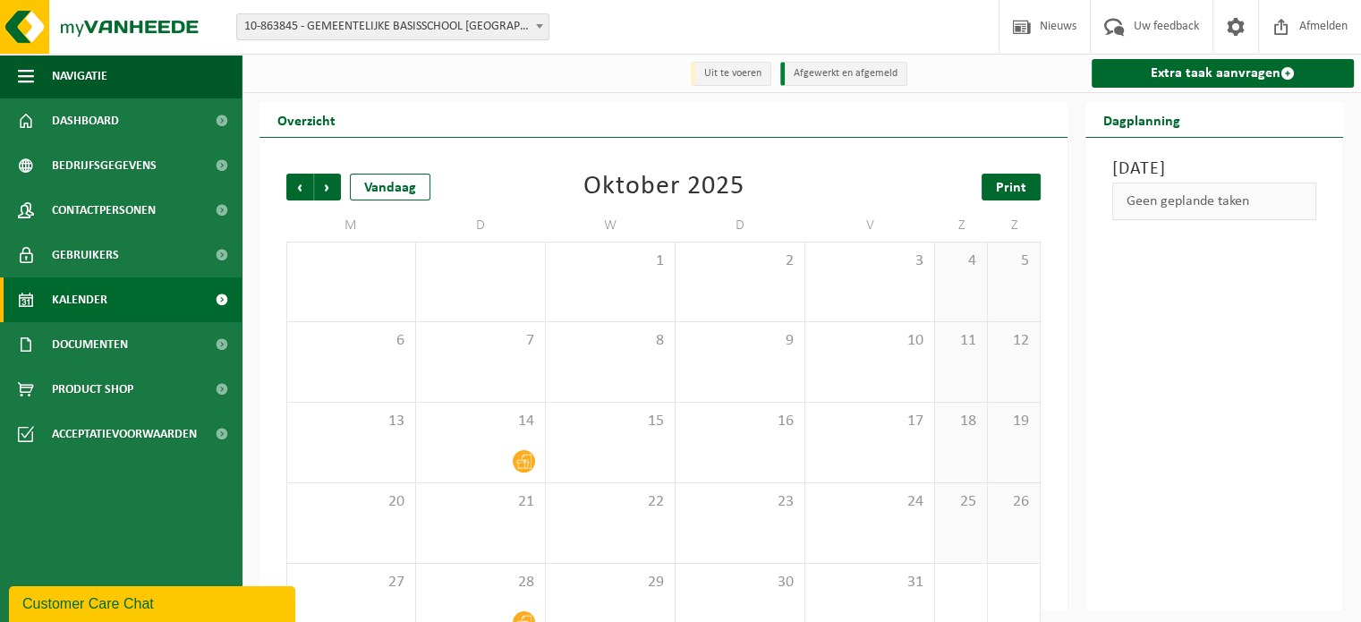
click at [1005, 191] on span "Print" at bounding box center [1011, 188] width 30 height 14
click at [332, 188] on span "Volgende" at bounding box center [327, 187] width 27 height 27
click at [1005, 189] on span "Print" at bounding box center [1011, 188] width 30 height 14
